Goal: Find contact information: Find contact information

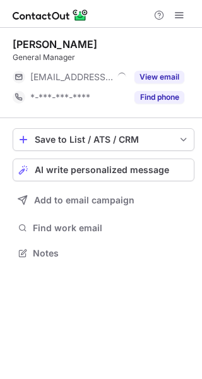
scroll to position [244, 202]
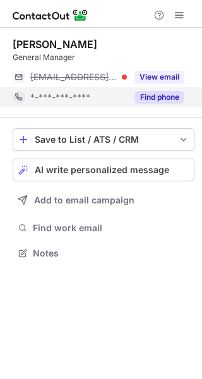
click at [156, 103] on button "Find phone" at bounding box center [160, 97] width 50 height 13
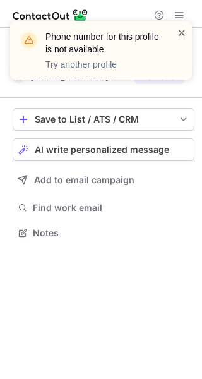
scroll to position [224, 202]
click at [185, 30] on span at bounding box center [182, 33] width 10 height 13
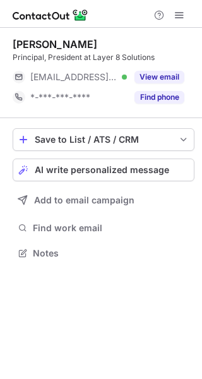
scroll to position [244, 202]
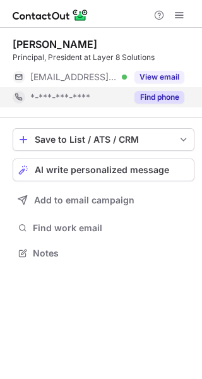
click at [164, 94] on button "Find phone" at bounding box center [160, 97] width 50 height 13
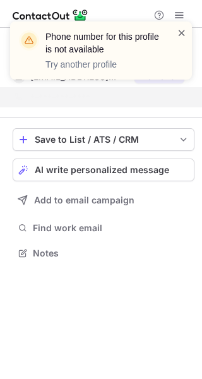
click at [180, 30] on span at bounding box center [182, 33] width 10 height 13
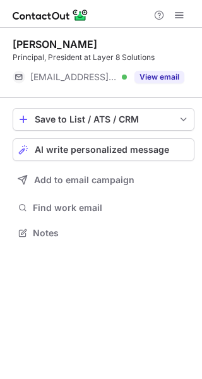
scroll to position [224, 202]
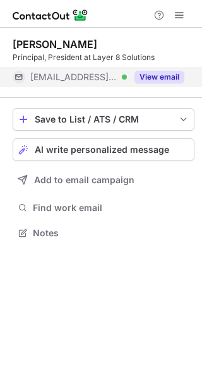
click at [159, 78] on button "View email" at bounding box center [160, 77] width 50 height 13
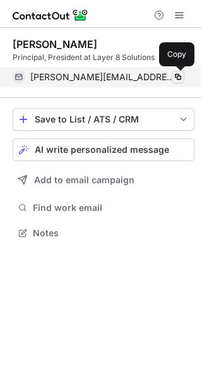
click at [177, 78] on span at bounding box center [178, 77] width 10 height 10
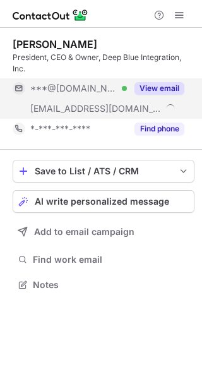
scroll to position [276, 202]
click at [160, 92] on button "View email" at bounding box center [160, 88] width 50 height 13
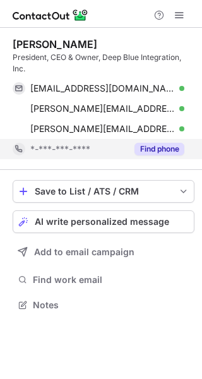
scroll to position [296, 202]
click at [156, 150] on button "Find phone" at bounding box center [160, 149] width 50 height 13
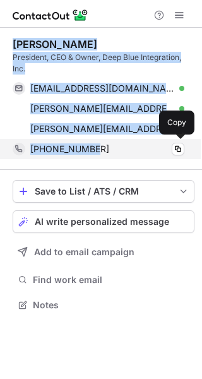
drag, startPoint x: 13, startPoint y: 41, endPoint x: 124, endPoint y: 148, distance: 154.6
click at [124, 148] on div "Curtis Streeter President, CEO & Owner, Deep Blue Integration, Inc. crstreeter@…" at bounding box center [104, 98] width 182 height 121
copy div "Curtis Streeter President, CEO & Owner, Deep Blue Integration, Inc. crstreeter@…"
